Goal: Entertainment & Leisure: Consume media (video, audio)

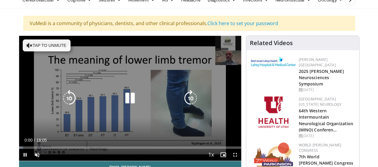
scroll to position [60, 0]
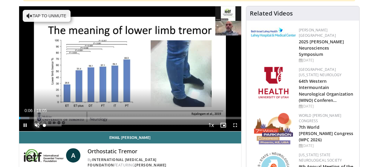
click at [31, 131] on span "Video Player" at bounding box center [37, 125] width 12 height 12
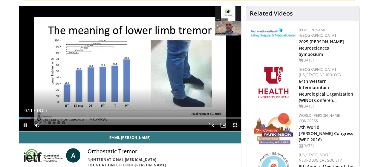
click at [240, 131] on span "Video Player" at bounding box center [235, 125] width 12 height 12
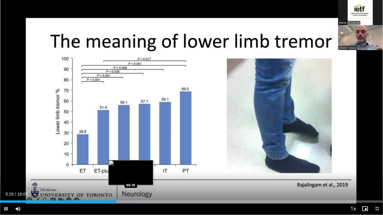
click at [131, 167] on div "Loaded : 35.94% 05:29 06:10" at bounding box center [191, 202] width 383 height 2
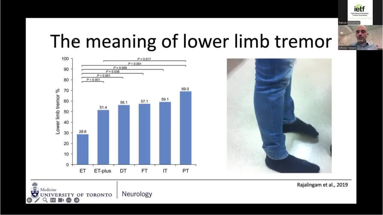
click at [168, 167] on video-js "**********" at bounding box center [191, 107] width 383 height 215
click at [168, 167] on div "10 seconds Tap to unmute" at bounding box center [191, 107] width 383 height 215
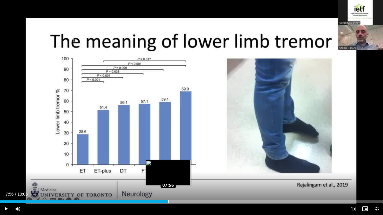
click at [168, 167] on div "Loaded : 44.16% 07:56 07:56" at bounding box center [191, 202] width 383 height 2
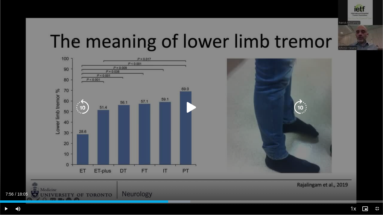
click at [184, 167] on div "10 seconds Tap to unmute" at bounding box center [191, 107] width 383 height 215
click at [190, 105] on icon "Video Player" at bounding box center [191, 107] width 17 height 17
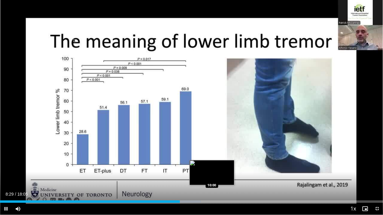
click at [212, 167] on div "Loaded : 52.45% 08:29 10:00" at bounding box center [191, 202] width 383 height 2
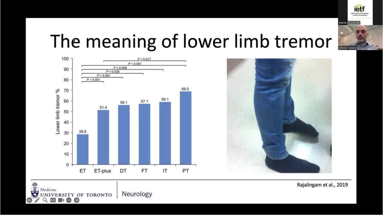
click at [230, 167] on div "10 seconds Tap to unmute" at bounding box center [191, 107] width 383 height 215
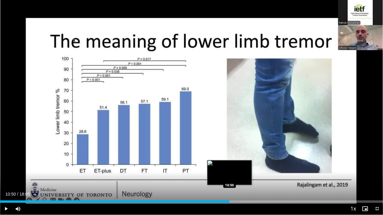
click at [229, 167] on div "Loaded : 62.57% 10:50 10:50" at bounding box center [191, 200] width 383 height 6
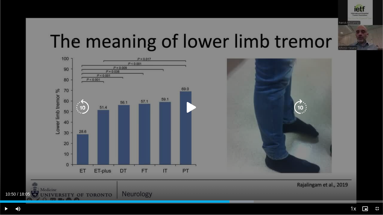
click at [175, 159] on div "10 seconds Tap to unmute" at bounding box center [191, 107] width 383 height 215
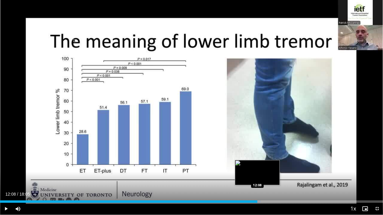
click at [257, 167] on div "Loaded : 68.09% 12:08 12:08" at bounding box center [191, 202] width 383 height 2
click at [249, 167] on div "Loaded : 69.01% 11:46 11:47" at bounding box center [191, 200] width 383 height 6
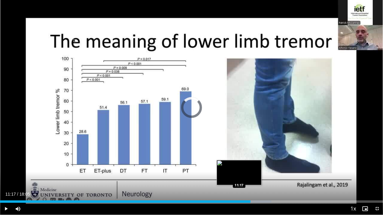
click at [239, 167] on div "11:17" at bounding box center [125, 202] width 250 height 2
